Goal: Find specific page/section: Find specific page/section

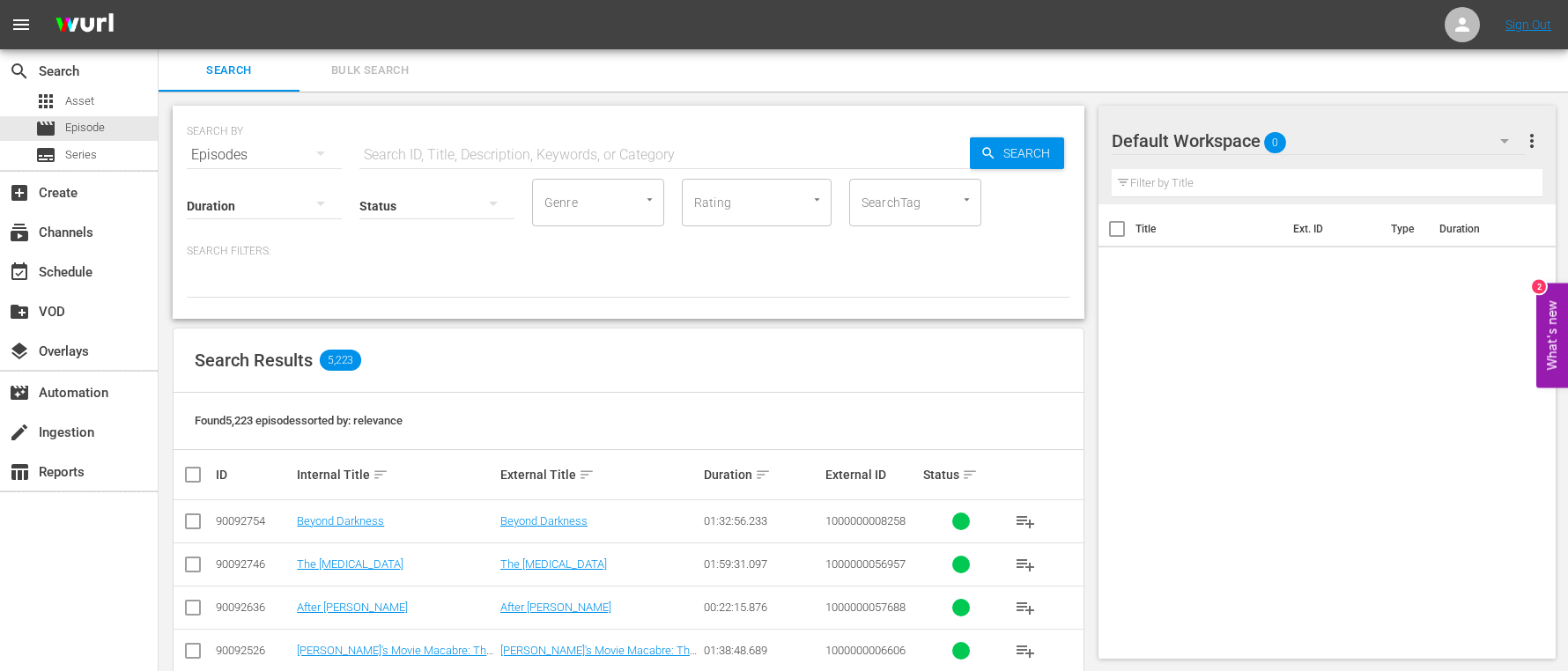
click at [437, 78] on button "Bulk Search" at bounding box center [369, 70] width 141 height 42
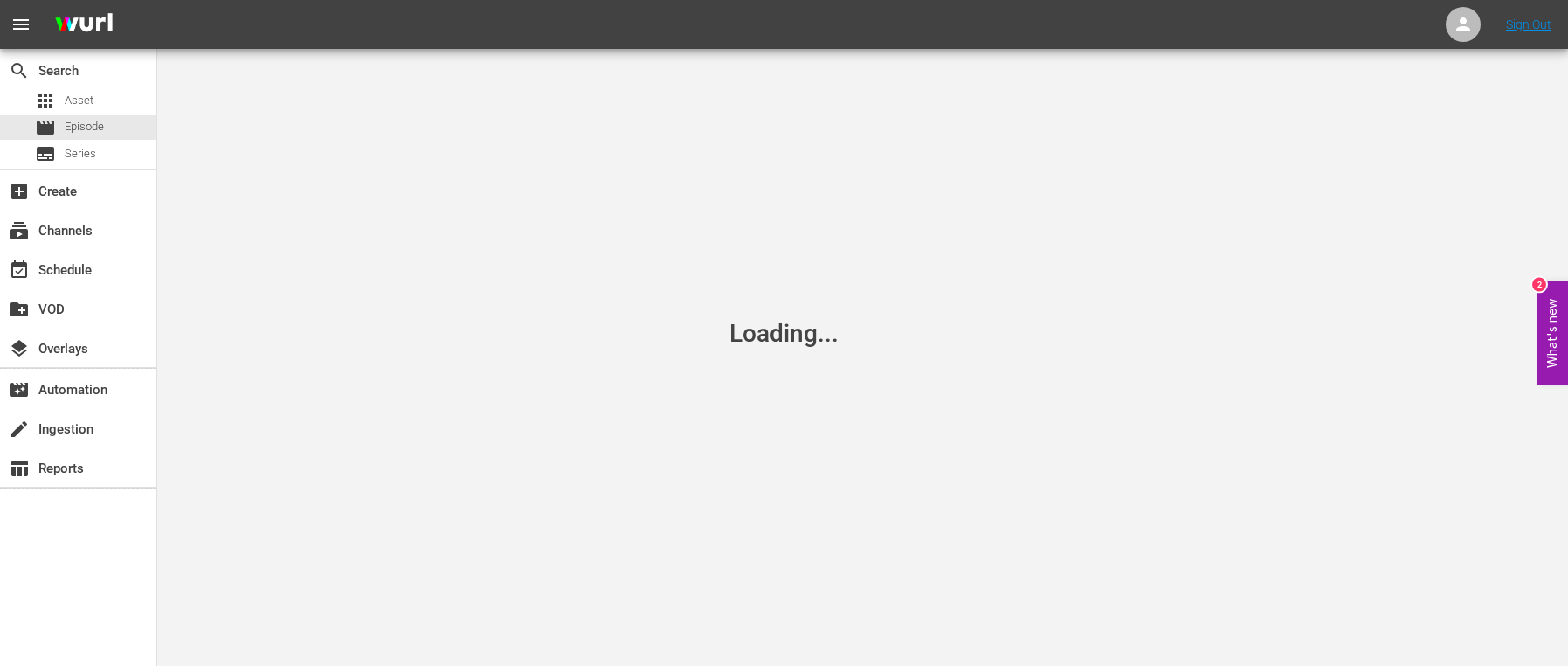
click at [371, 72] on div "Loading..." at bounding box center [784, 333] width 1568 height 666
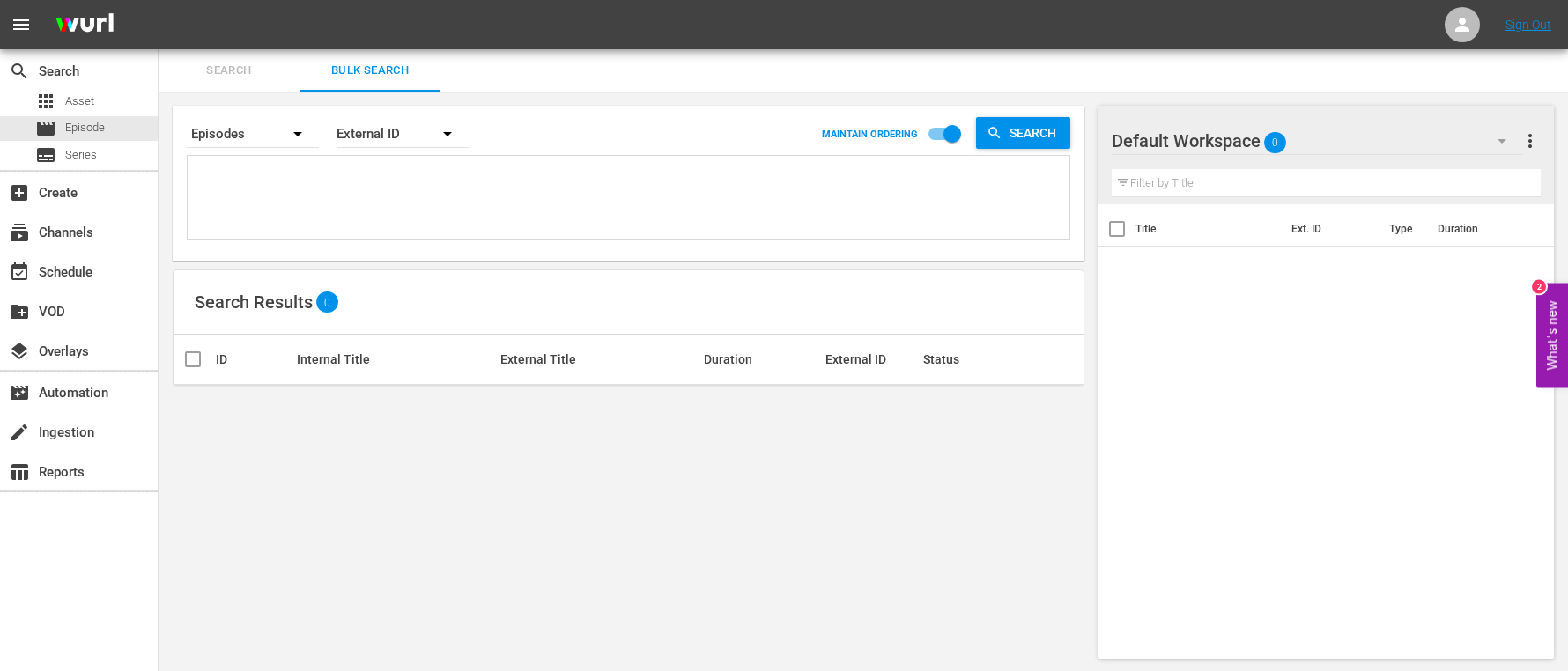
click at [687, 282] on div "Search Results 0" at bounding box center [629, 302] width 910 height 64
paste textarea "1000000048803 1000000048802 1000000048801 1000000048800 1000000048799 100000004…"
type textarea "1000000048803 1000000048802 1000000048801 1000000048800 1000000048799 100000004…"
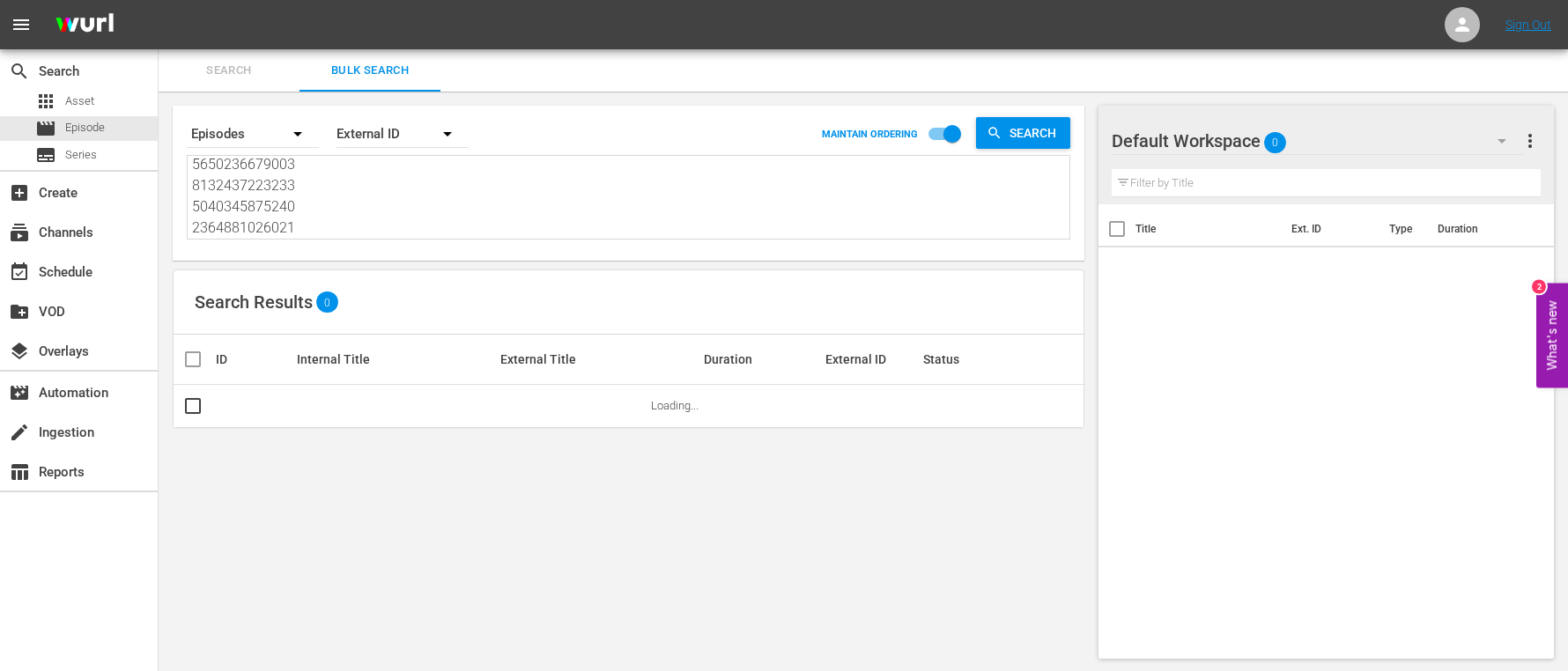
type textarea "1000000048803 1000000048802 1000000048801 1000000048800 1000000048799 100000004…"
click at [1021, 128] on span "Search" at bounding box center [1036, 133] width 68 height 32
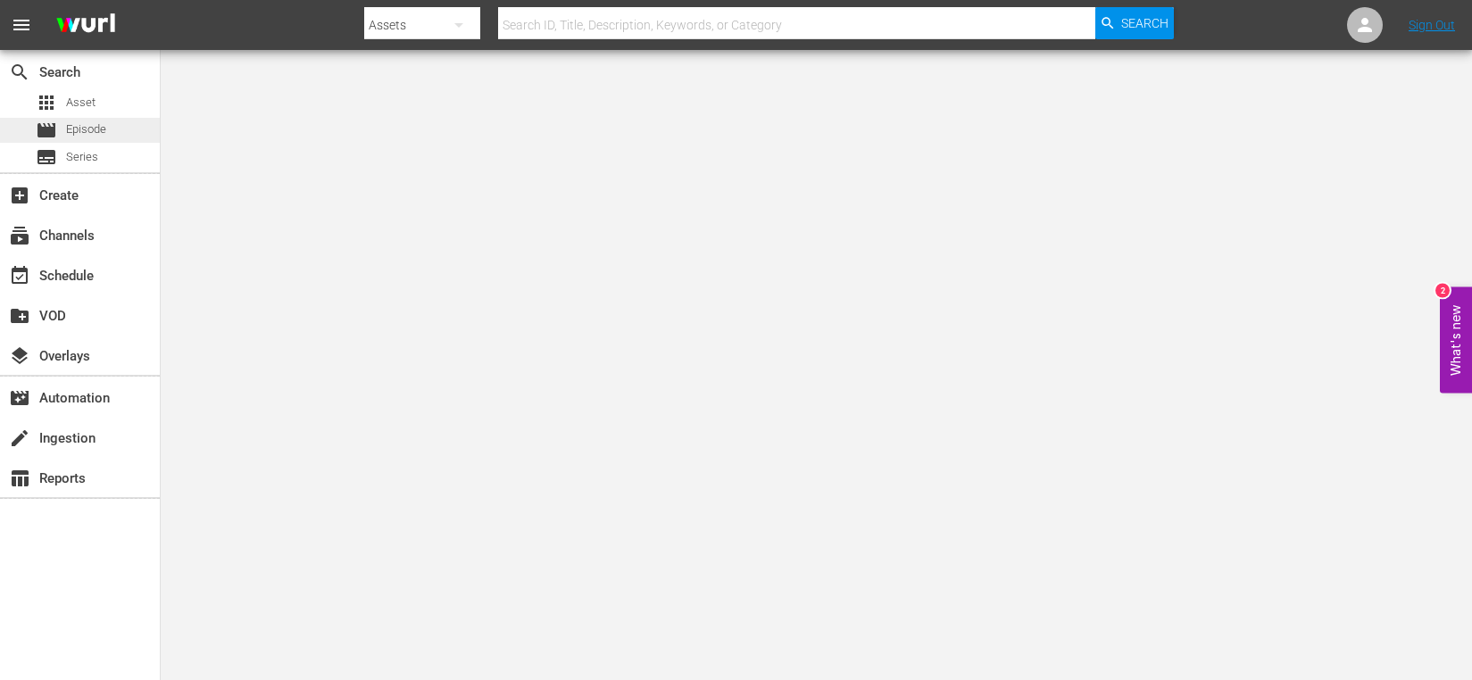
click at [73, 126] on span "Episode" at bounding box center [86, 129] width 40 height 18
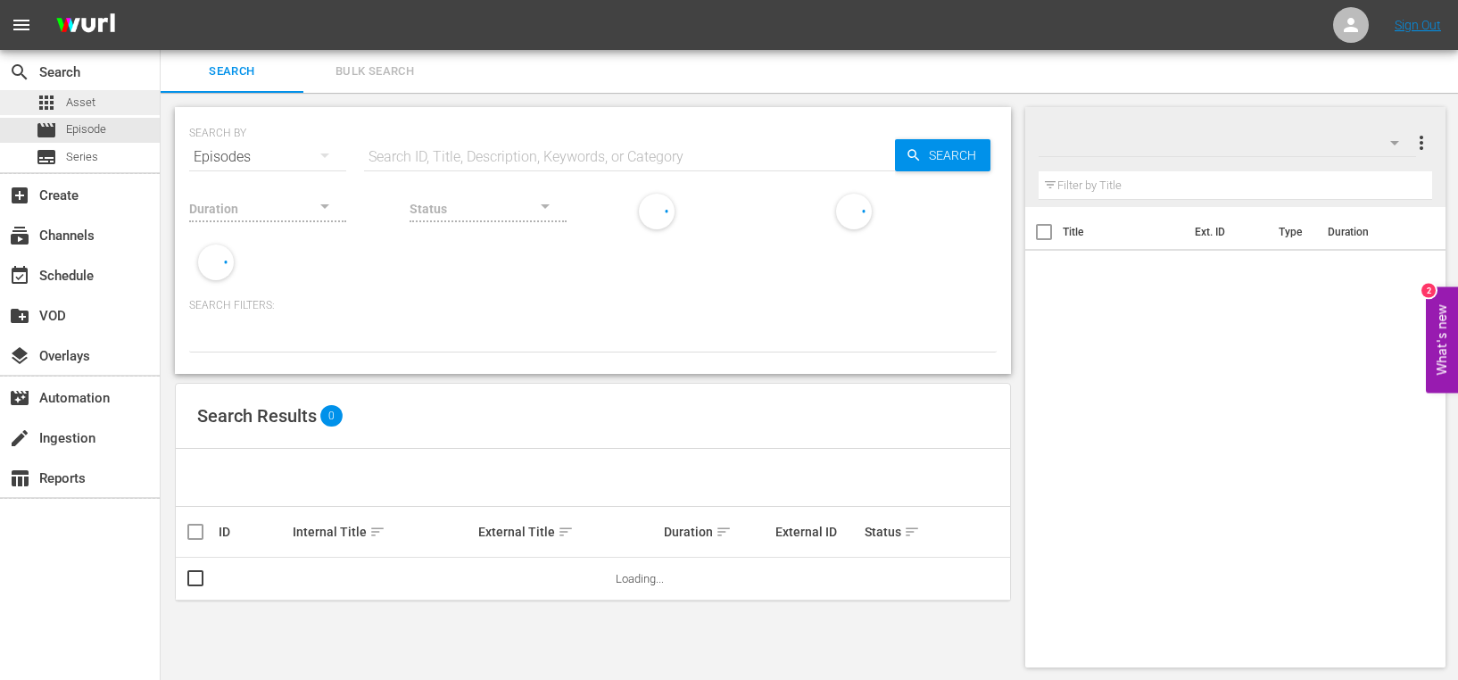
click at [81, 101] on span "Asset" at bounding box center [80, 103] width 29 height 18
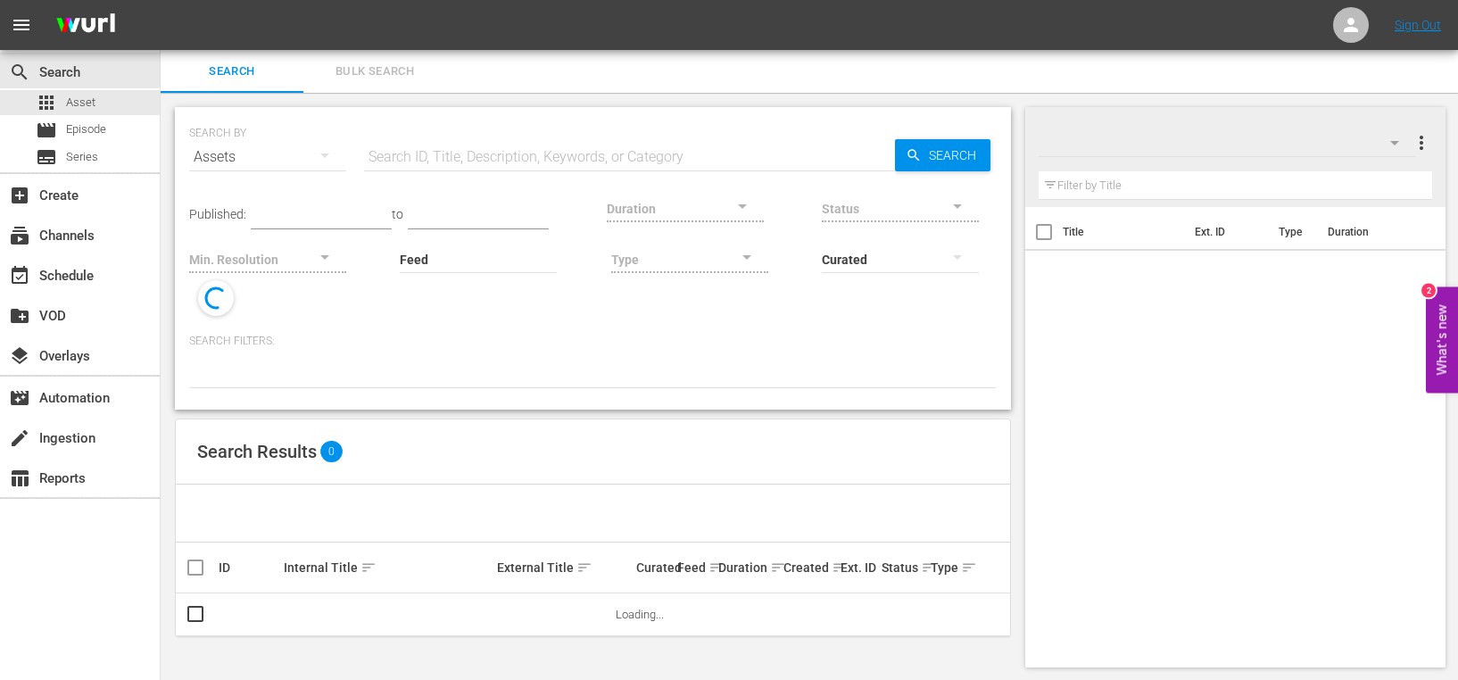
click at [386, 74] on span "Bulk Search" at bounding box center [374, 72] width 121 height 21
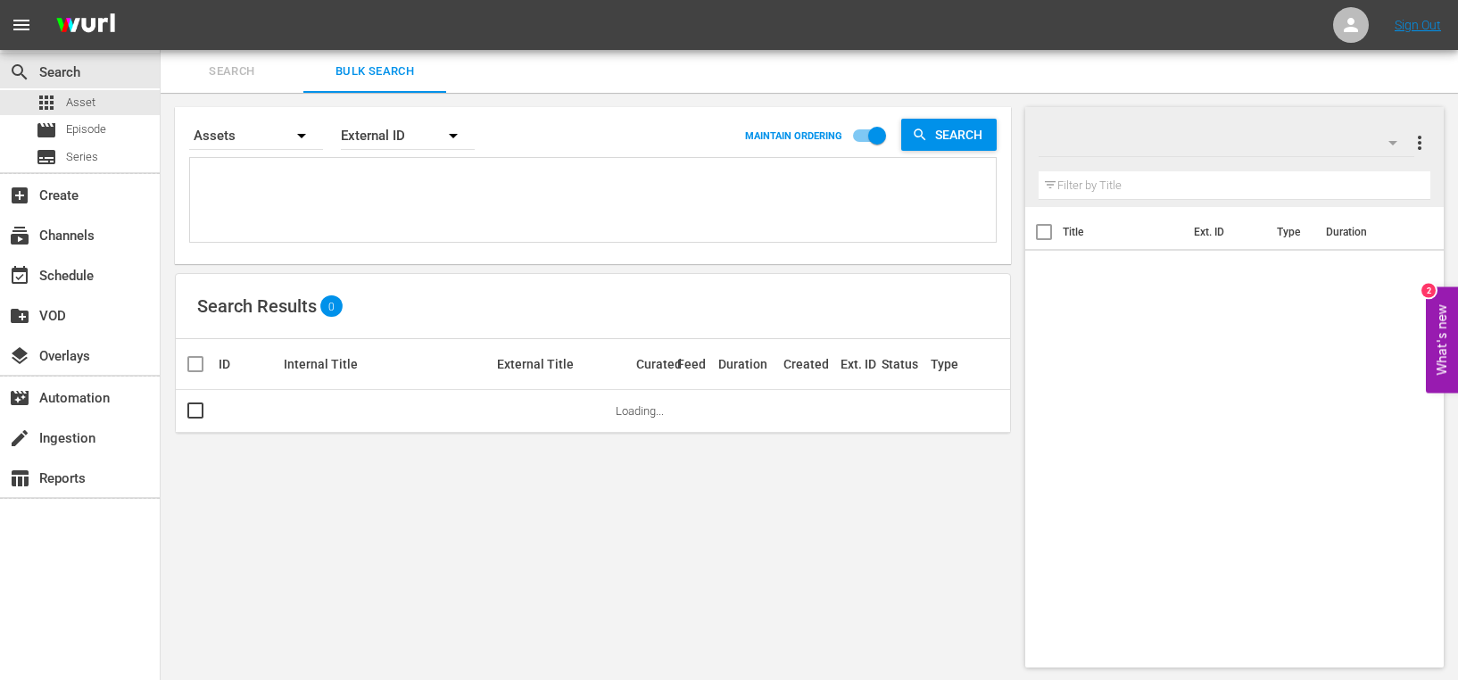
paste textarea "1000000048803 1000000048802 1000000048801 1000000048800 1000000048799 100000004…"
type textarea "1000000048803 1000000048802 1000000048801 1000000048800 1000000048799 100000004…"
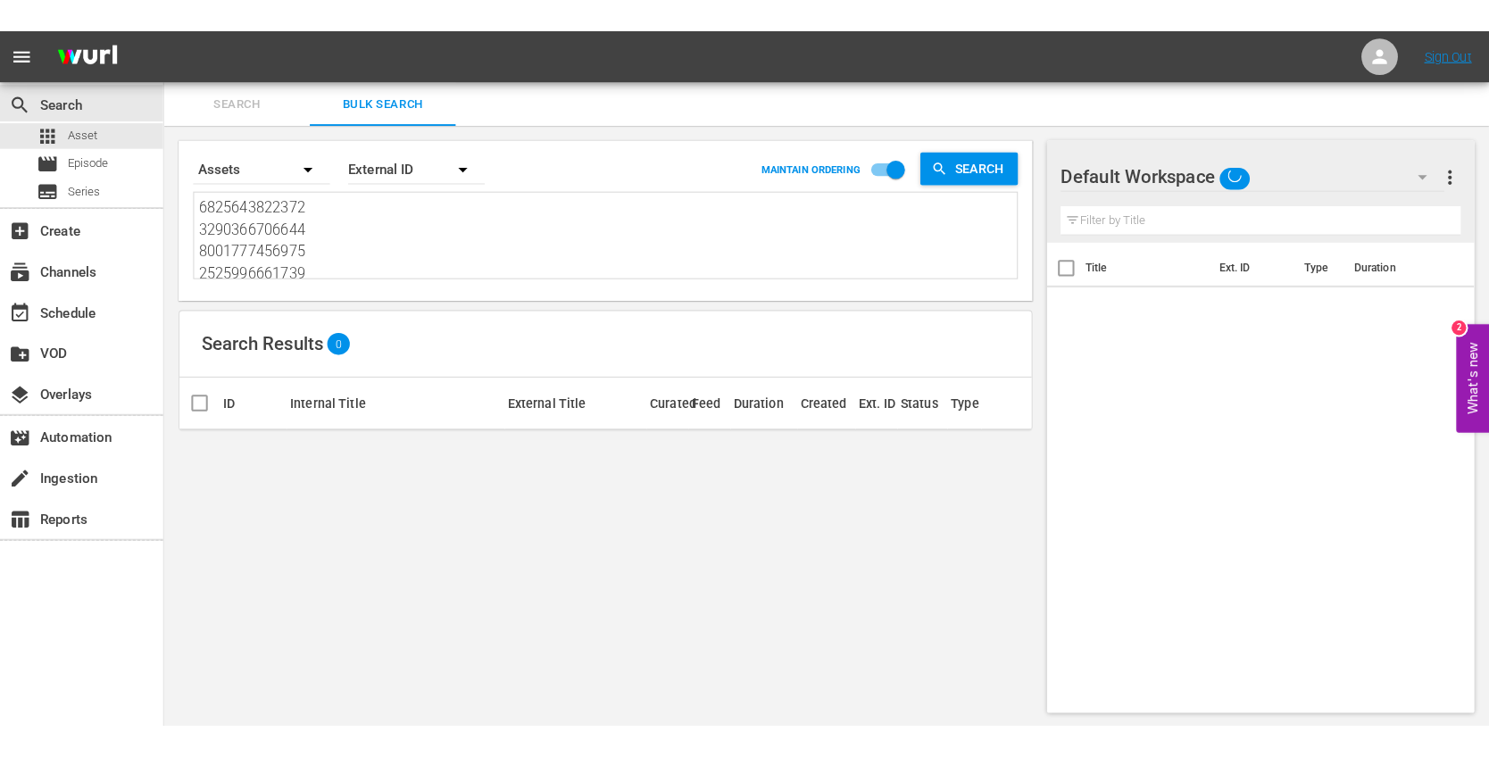
scroll to position [2, 0]
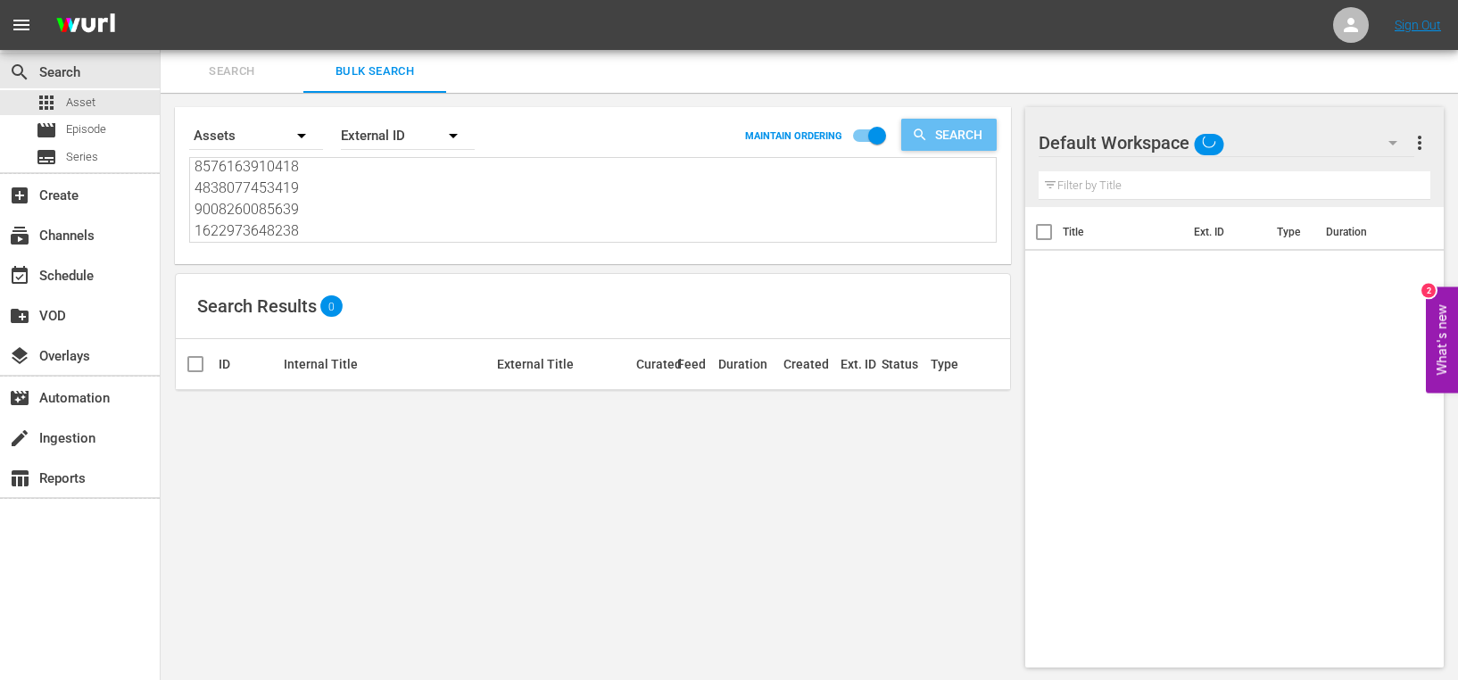
type textarea "1000000048803 1000000048802 1000000048801 1000000048800 1000000048799 100000004…"
click at [937, 129] on span "Search" at bounding box center [962, 135] width 69 height 32
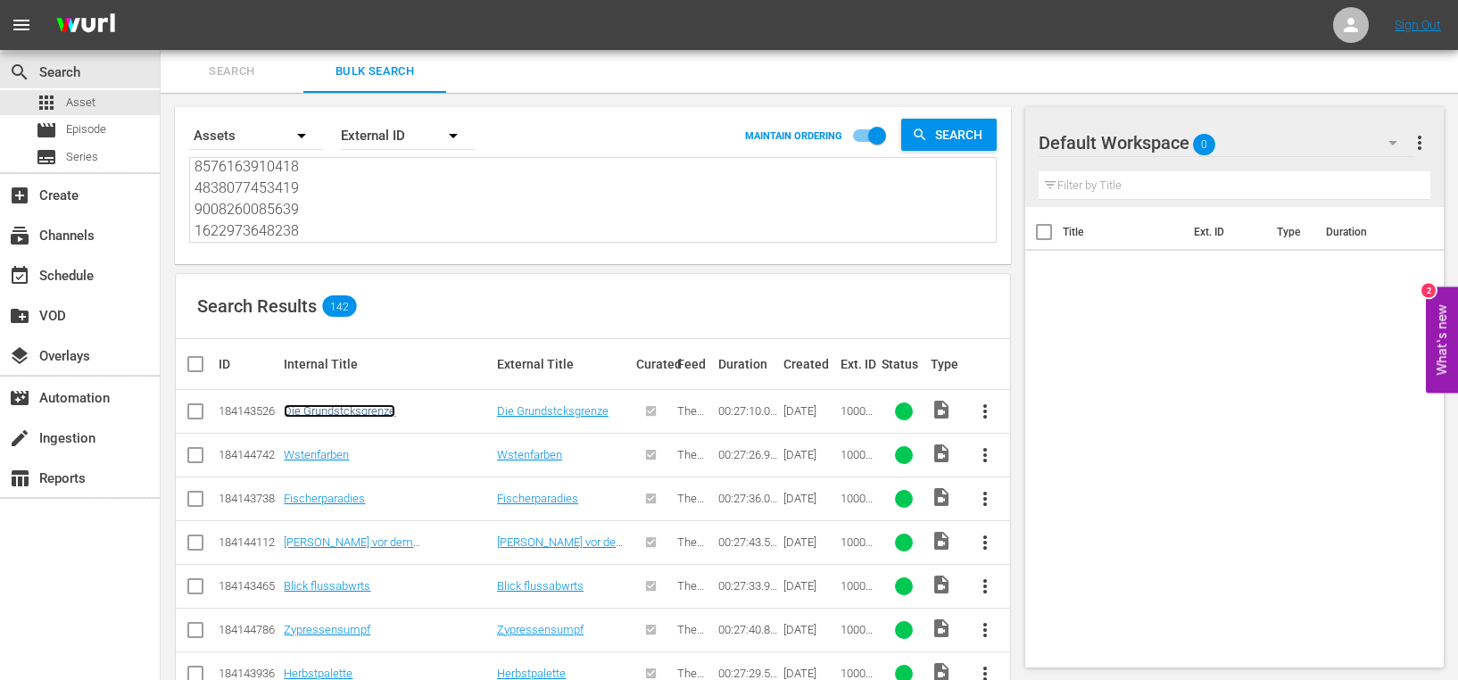
click at [341, 412] on link "Die Grundstcksgrenze" at bounding box center [340, 410] width 112 height 13
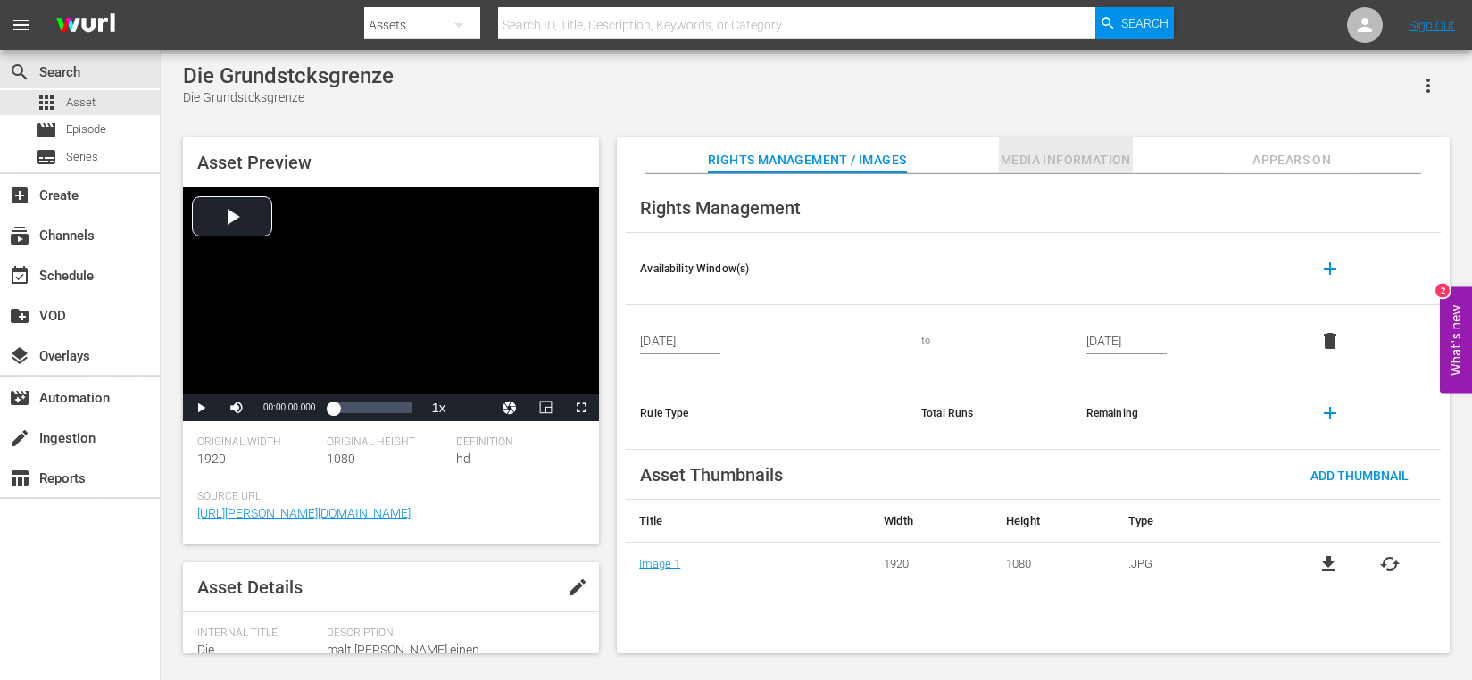
click at [1065, 162] on span "Media Information" at bounding box center [1066, 160] width 134 height 22
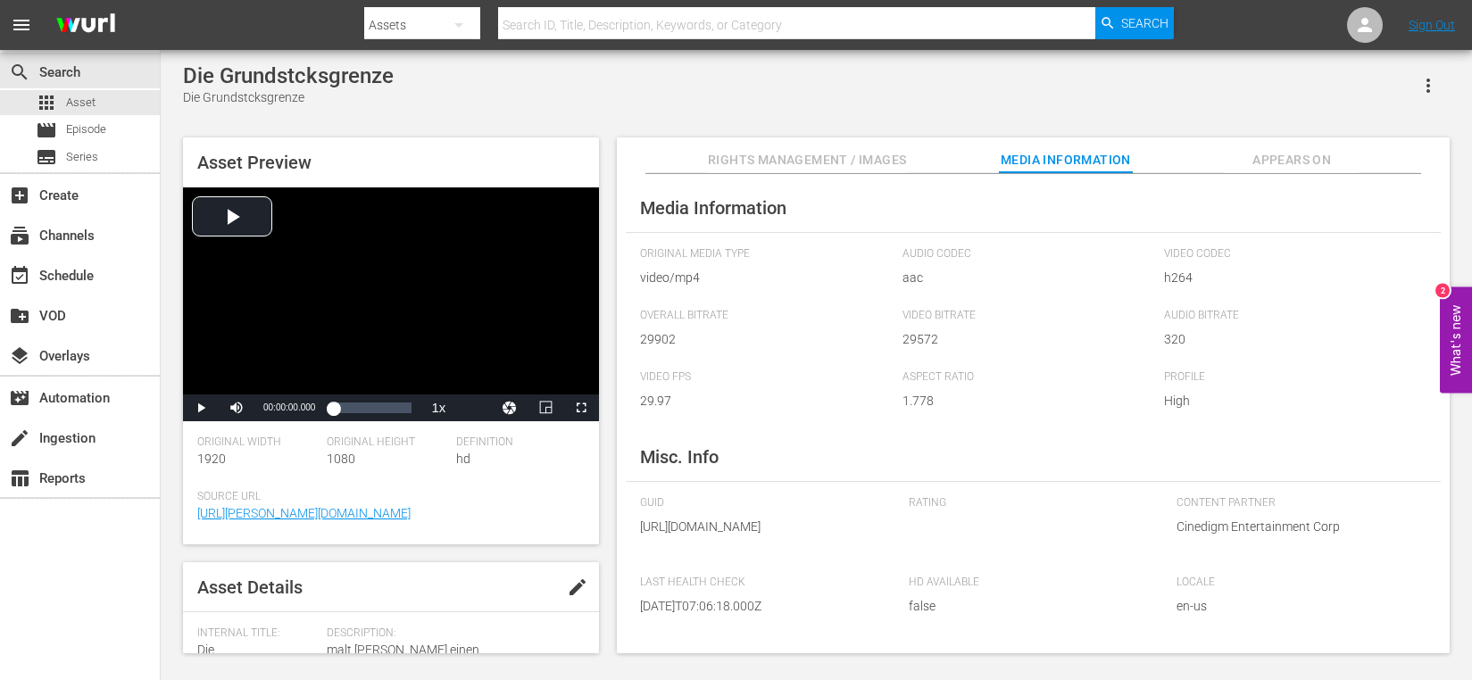
click at [778, 161] on span "Rights Management / Images" at bounding box center [807, 160] width 198 height 22
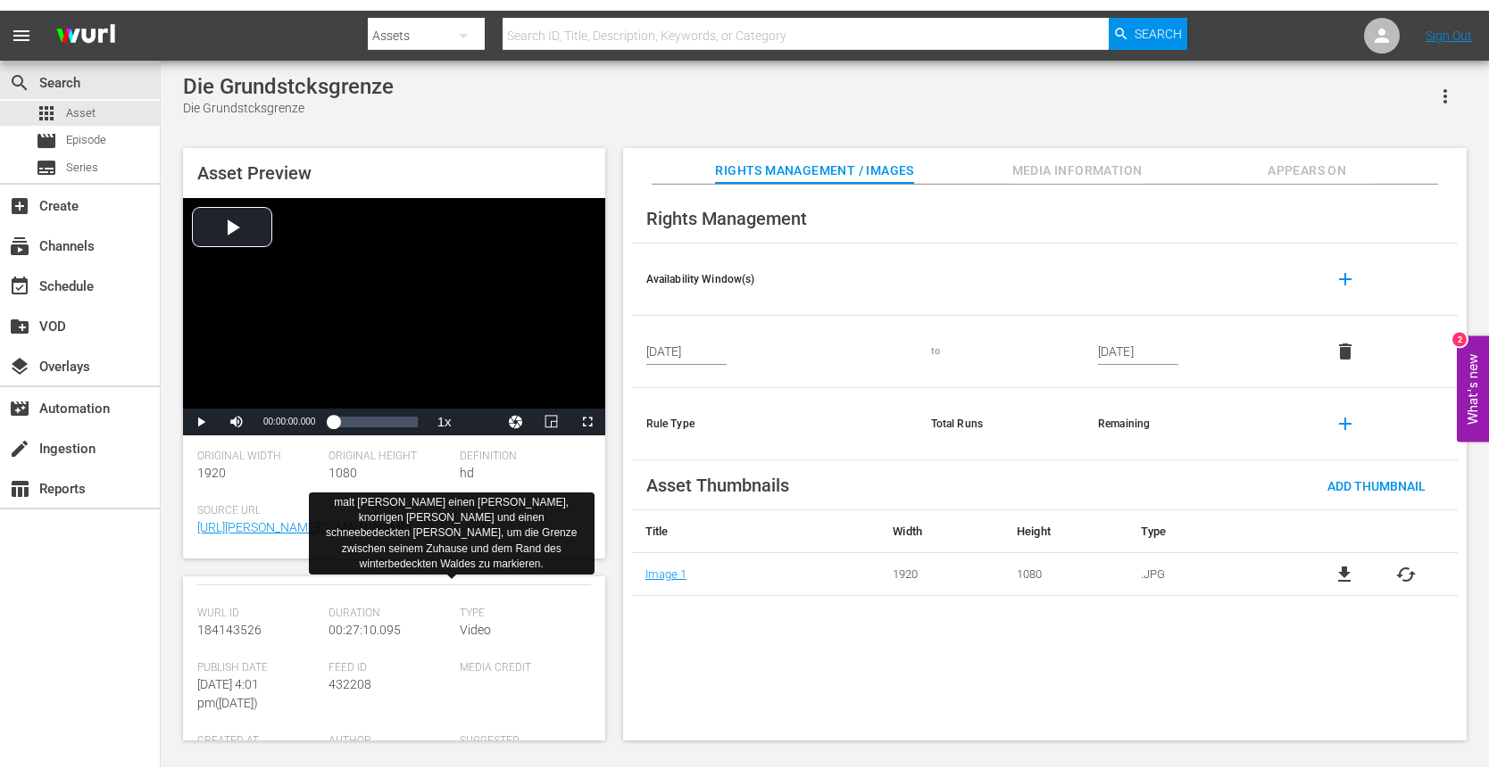
scroll to position [268, 0]
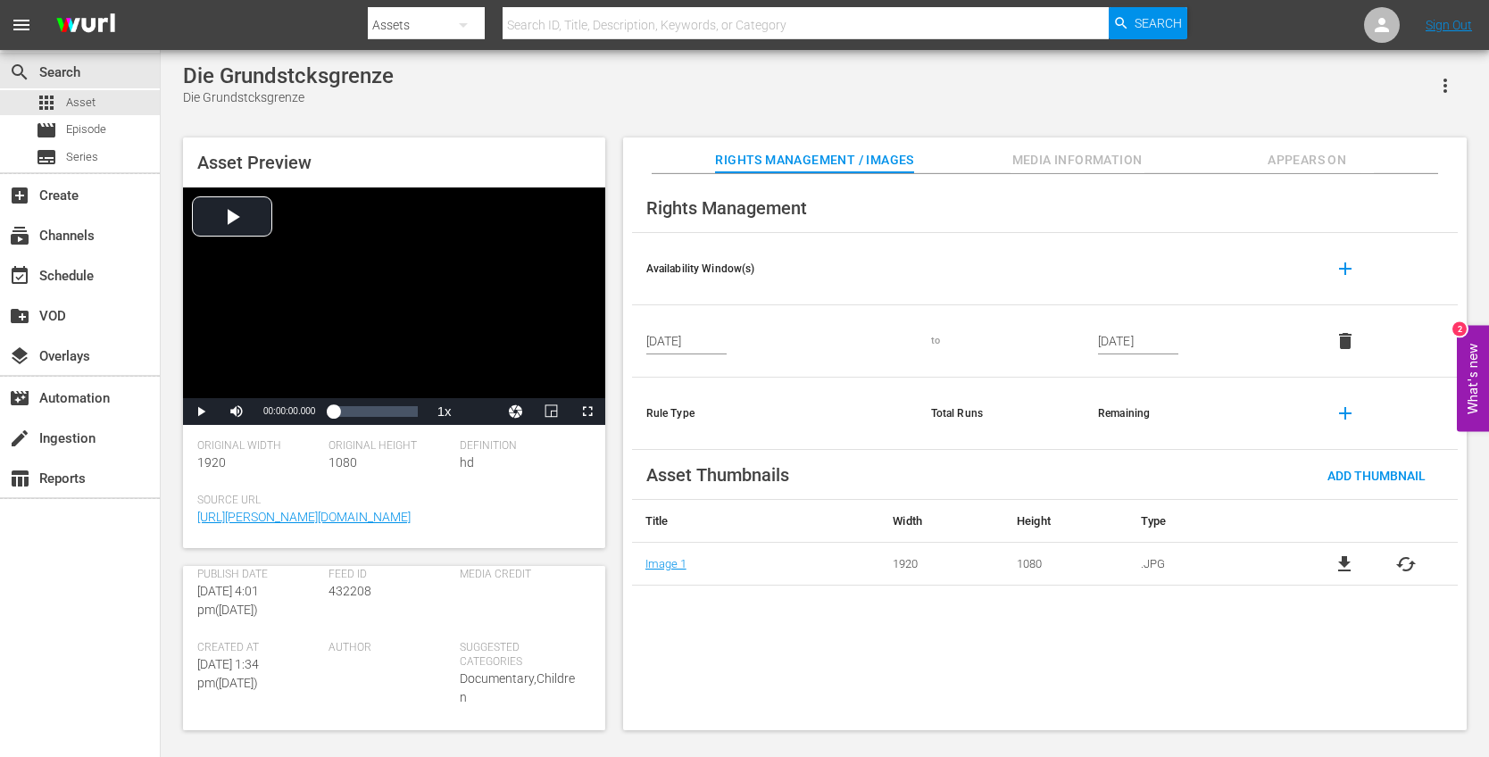
click at [172, 126] on div "Die Grundstcksgrenze Die Grundstcksgrenze Asset Preview Video Player is loading…" at bounding box center [825, 392] width 1328 height 685
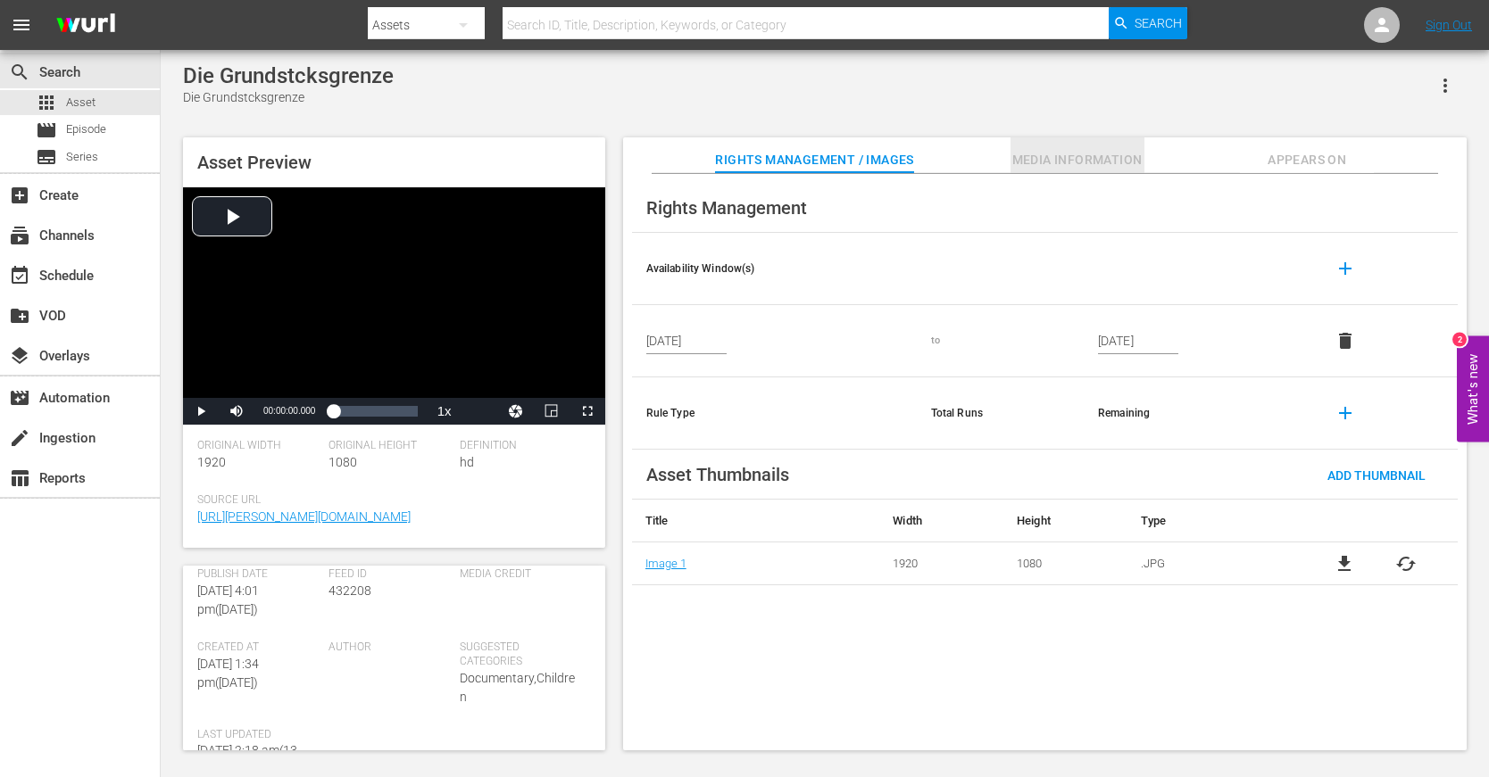
click at [1058, 158] on span "Media Information" at bounding box center [1077, 160] width 134 height 22
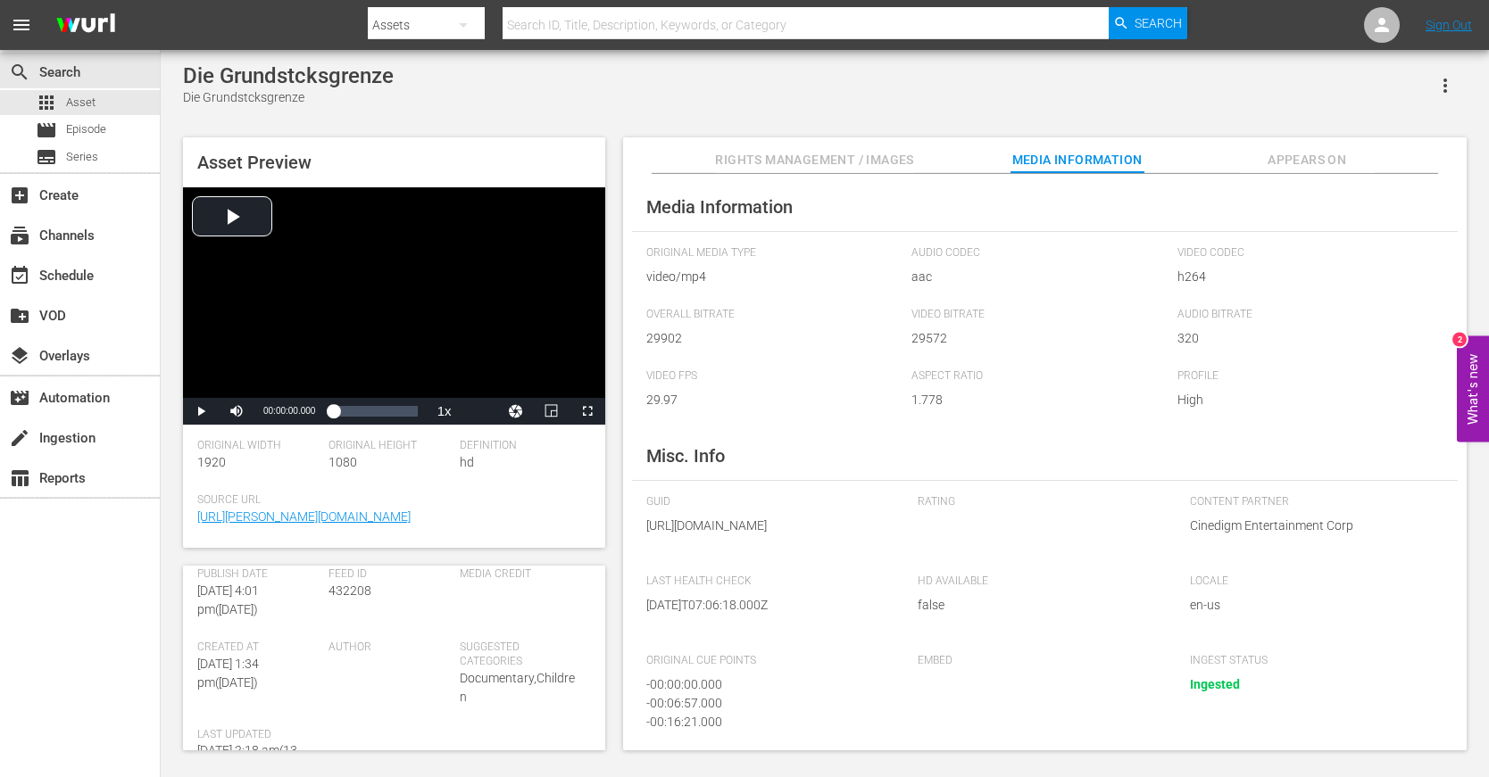
scroll to position [0, 0]
click at [1304, 162] on span "Appears On" at bounding box center [1307, 160] width 134 height 22
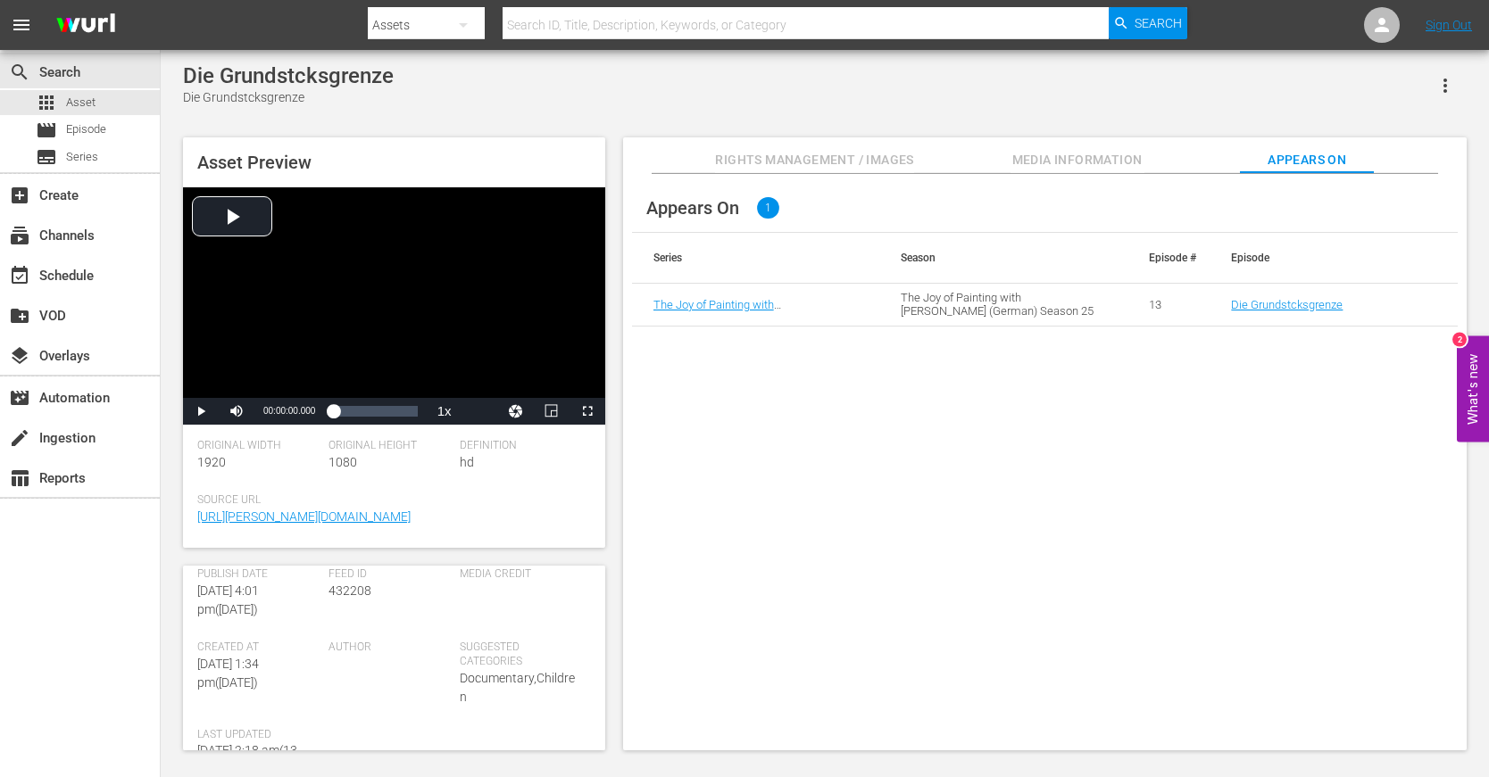
click at [850, 154] on span "Rights Management / Images" at bounding box center [814, 160] width 198 height 22
